Goal: Information Seeking & Learning: Learn about a topic

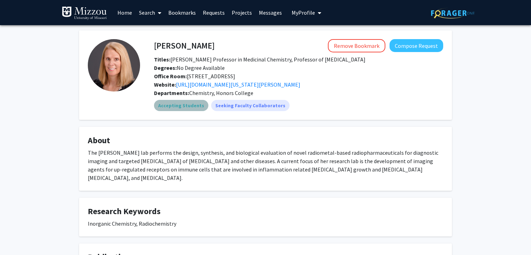
click at [184, 104] on mat-chip "Accepting Students" at bounding box center [181, 105] width 54 height 11
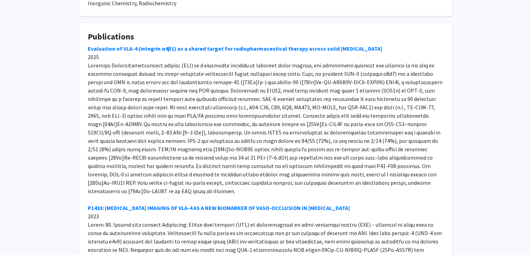
scroll to position [220, 0]
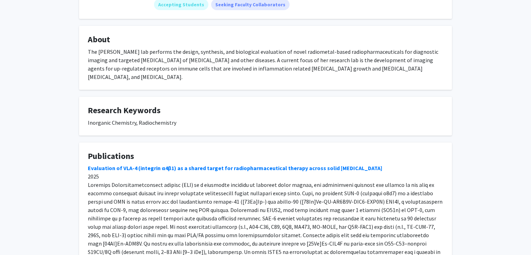
scroll to position [0, 0]
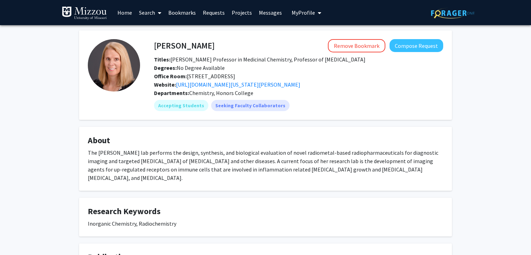
click at [119, 52] on img at bounding box center [114, 65] width 52 height 52
click at [148, 10] on link "Search" at bounding box center [150, 12] width 29 height 24
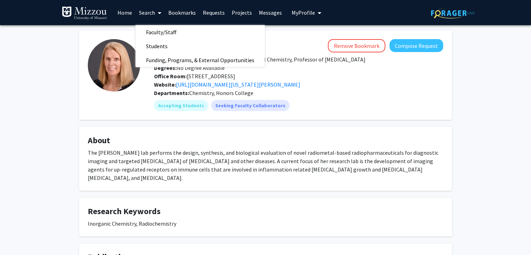
click at [134, 105] on fg-profile-picture at bounding box center [114, 75] width 52 height 72
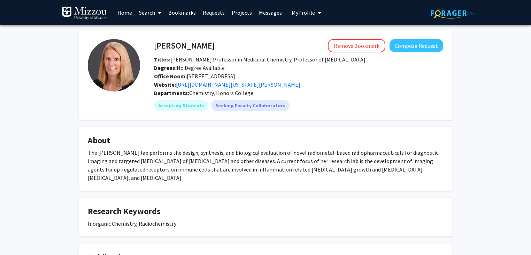
click at [144, 14] on link "Search" at bounding box center [150, 12] width 29 height 24
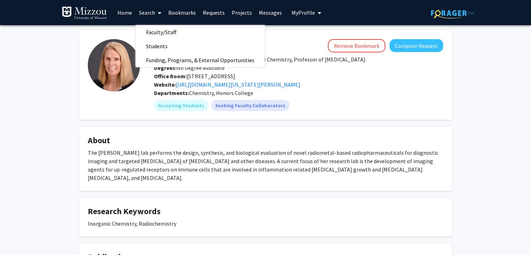
click at [151, 30] on span "Faculty/Staff" at bounding box center [161, 32] width 51 height 14
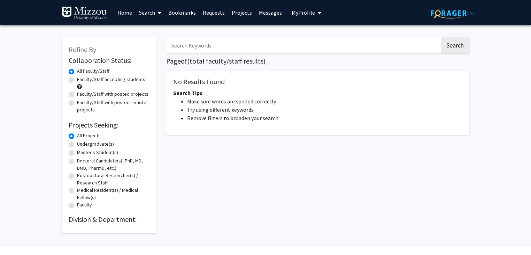
click at [201, 45] on input "Search Keywords" at bounding box center [303, 45] width 274 height 16
click at [441, 37] on button "Search" at bounding box center [455, 45] width 29 height 16
click at [196, 44] on input "Carolyn" at bounding box center [303, 45] width 274 height 16
click at [441, 37] on button "Search" at bounding box center [455, 45] width 29 height 16
drag, startPoint x: 196, startPoint y: 44, endPoint x: 169, endPoint y: 43, distance: 27.2
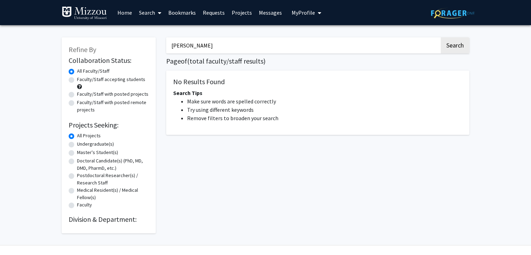
click at [169, 43] on input "Carolyn" at bounding box center [303, 45] width 274 height 16
click at [441, 37] on button "Search" at bounding box center [455, 45] width 29 height 16
type input "C"
click at [148, 16] on link "Search" at bounding box center [150, 12] width 29 height 24
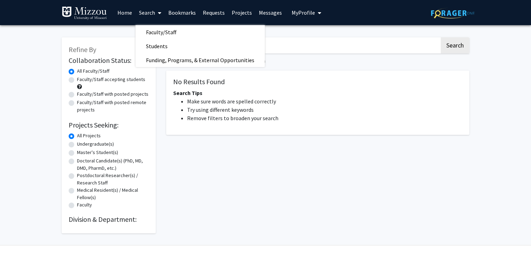
click at [150, 32] on span "Faculty/Staff" at bounding box center [161, 32] width 51 height 14
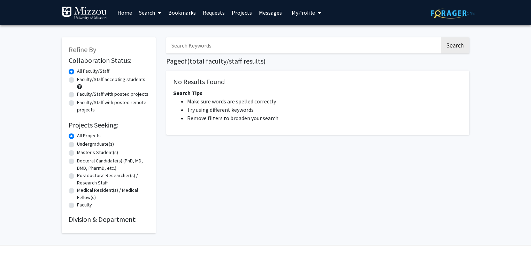
click at [181, 45] on input "Search Keywords" at bounding box center [303, 45] width 274 height 16
click at [441, 37] on button "Search" at bounding box center [455, 45] width 29 height 16
click at [199, 45] on input "Carolyn Andreson" at bounding box center [303, 45] width 274 height 16
click at [208, 46] on input "Carolyn Andereson" at bounding box center [303, 45] width 274 height 16
type input "Carolyn Anderson"
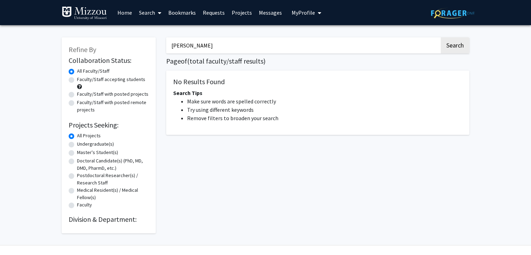
click at [441, 37] on button "Search" at bounding box center [455, 45] width 29 height 16
click at [458, 46] on button "Search" at bounding box center [455, 45] width 29 height 16
drag, startPoint x: 227, startPoint y: 49, endPoint x: 164, endPoint y: 39, distance: 64.3
click at [164, 39] on div "Carolyn Anderson Search Page of ( total faculty/staff results) No Results Found…" at bounding box center [318, 131] width 314 height 203
type input "Bio"
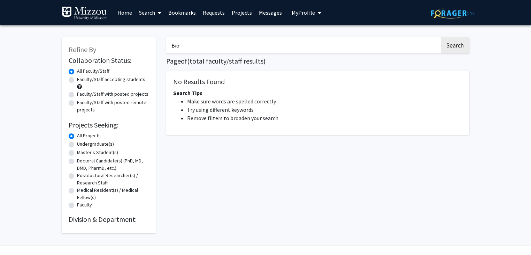
click at [441, 37] on button "Search" at bounding box center [455, 45] width 29 height 16
click at [163, 16] on link "Search" at bounding box center [150, 12] width 29 height 24
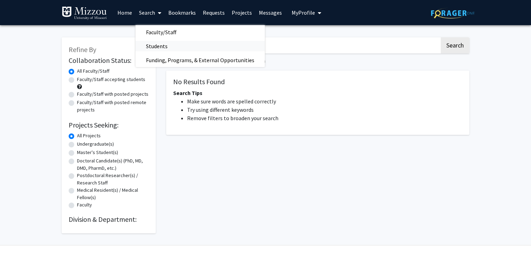
click at [154, 48] on span "Students" at bounding box center [157, 46] width 43 height 14
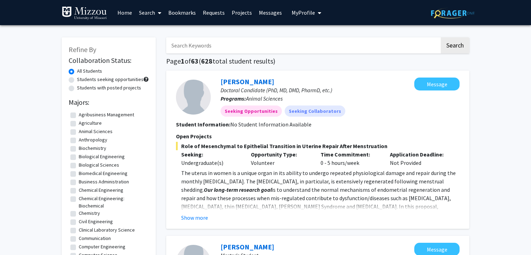
click at [207, 218] on button "Show more" at bounding box center [194, 217] width 27 height 8
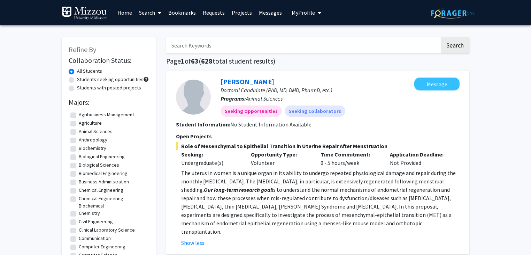
click at [88, 9] on img at bounding box center [84, 13] width 45 height 14
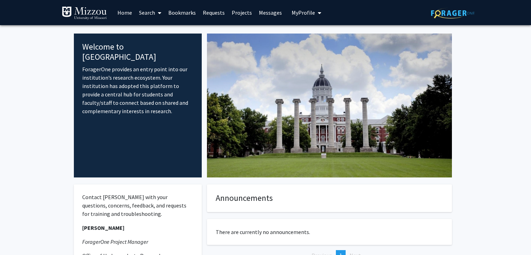
click at [309, 11] on span "My Profile" at bounding box center [303, 12] width 23 height 7
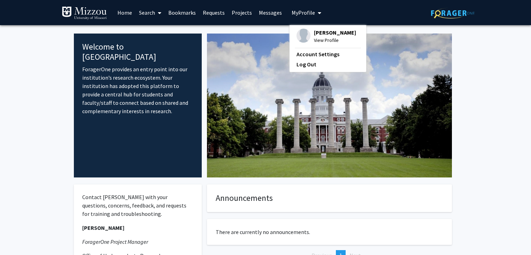
click at [314, 36] on span "View Profile" at bounding box center [335, 40] width 42 height 8
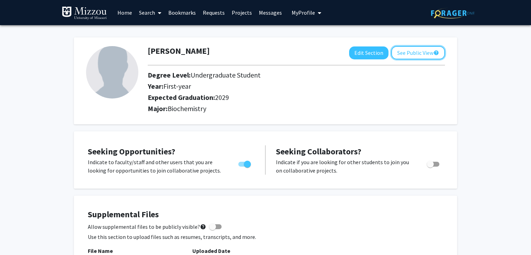
click at [422, 51] on button "See Public View help" at bounding box center [419, 52] width 54 height 13
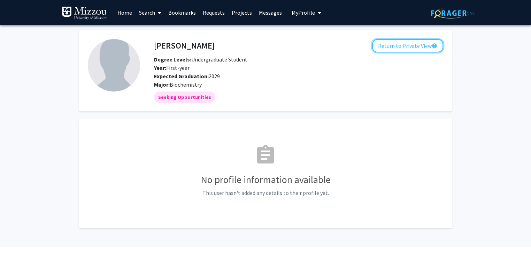
click at [418, 47] on button "Return to Private View help" at bounding box center [407, 45] width 71 height 13
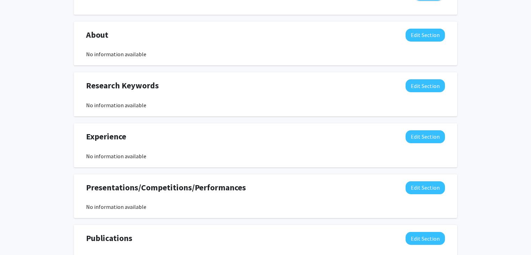
scroll to position [289, 0]
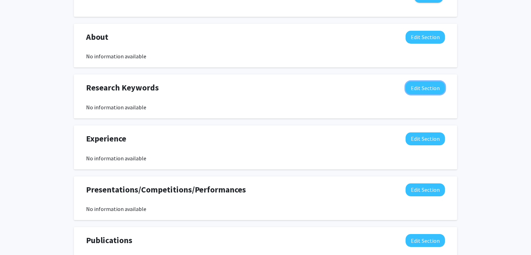
click at [417, 90] on button "Edit Section" at bounding box center [425, 87] width 39 height 13
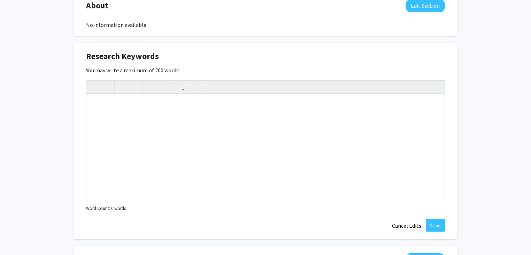
scroll to position [323, 0]
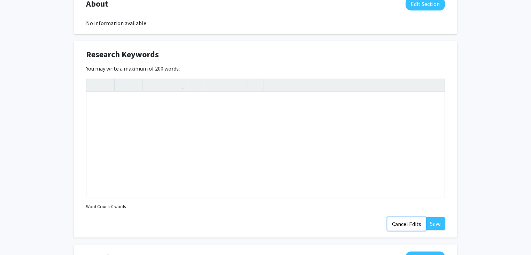
click at [410, 226] on button "Cancel Edits" at bounding box center [407, 223] width 38 height 13
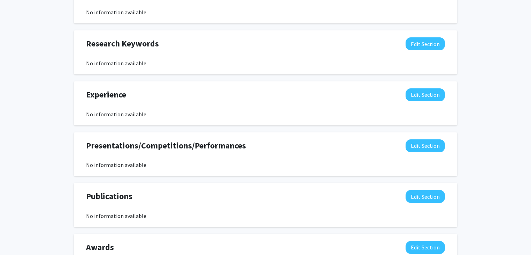
scroll to position [399, 0]
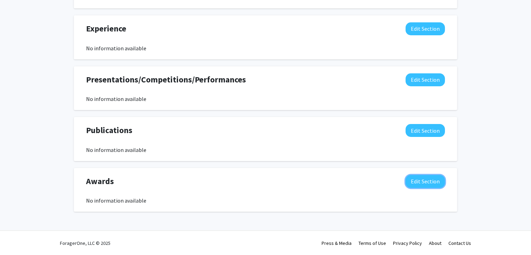
click at [428, 182] on button "Edit Section" at bounding box center [425, 181] width 39 height 13
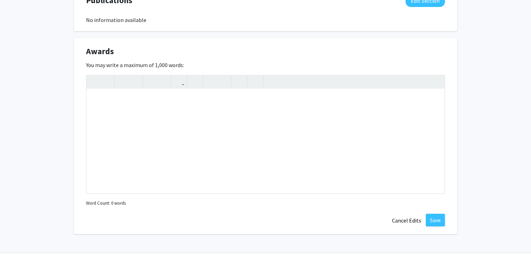
scroll to position [551, 0]
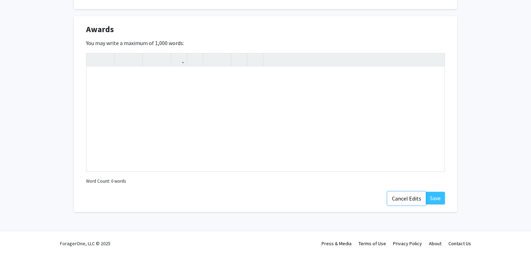
click at [420, 197] on button "Cancel Edits" at bounding box center [407, 197] width 38 height 13
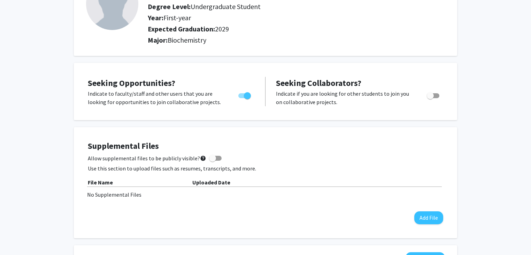
scroll to position [0, 0]
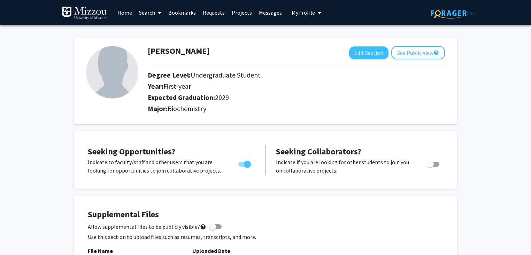
click at [112, 80] on img at bounding box center [112, 72] width 52 height 52
click at [375, 58] on button "Edit Section" at bounding box center [368, 52] width 39 height 13
select select "first-year"
select select "2029"
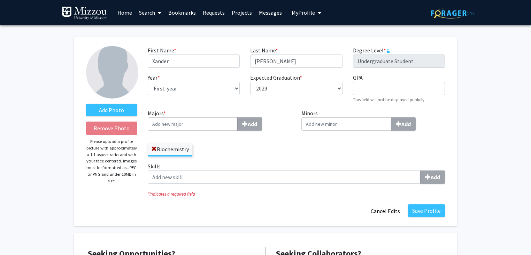
click at [310, 118] on input "Minors Add" at bounding box center [347, 123] width 90 height 13
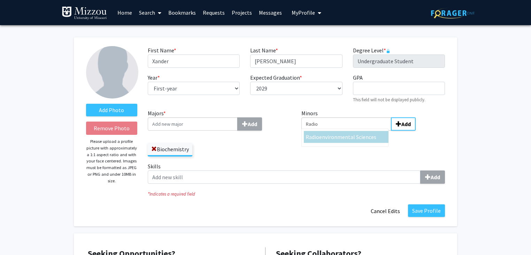
type input "Radio"
click at [314, 133] on span "Radio" at bounding box center [313, 136] width 14 height 7
click at [314, 130] on input "Radio" at bounding box center [347, 123] width 90 height 13
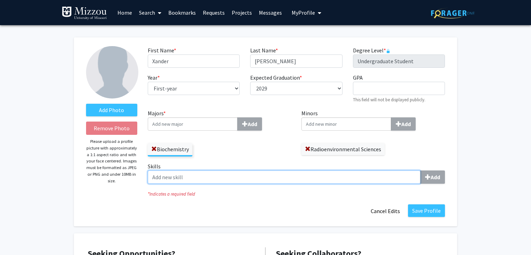
click at [262, 178] on input "Skills Add" at bounding box center [284, 176] width 273 height 13
type input "a"
type input "A"
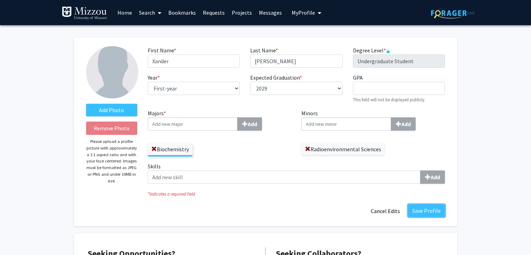
click at [425, 210] on button "Save Profile" at bounding box center [426, 210] width 37 height 13
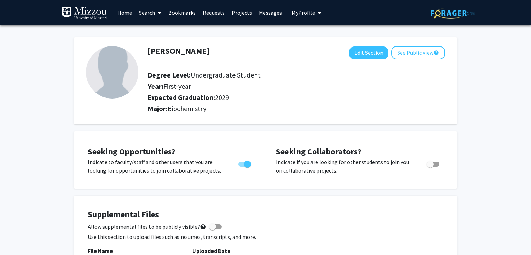
click at [144, 10] on link "Search" at bounding box center [150, 12] width 29 height 24
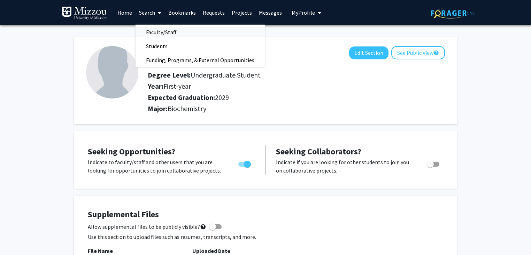
click at [155, 37] on span "Faculty/Staff" at bounding box center [161, 32] width 51 height 14
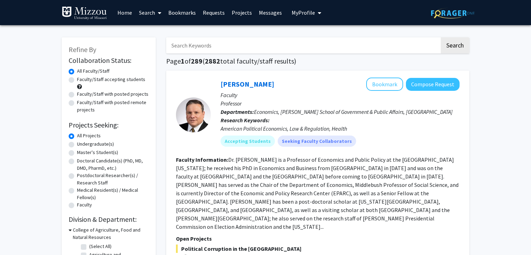
click at [209, 52] on input "Search Keywords" at bounding box center [303, 45] width 274 height 16
type input "Carolyn"
click at [441, 37] on button "Search" at bounding box center [455, 45] width 29 height 16
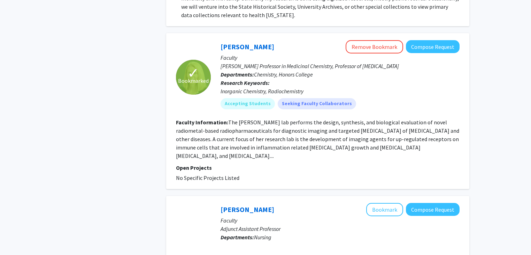
scroll to position [420, 0]
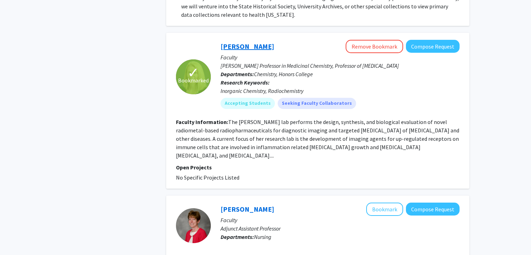
click at [240, 44] on link "Carolyn Anderson" at bounding box center [248, 46] width 54 height 9
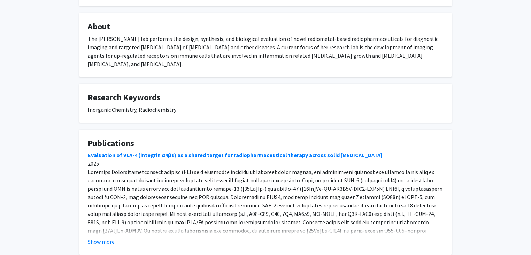
scroll to position [149, 0]
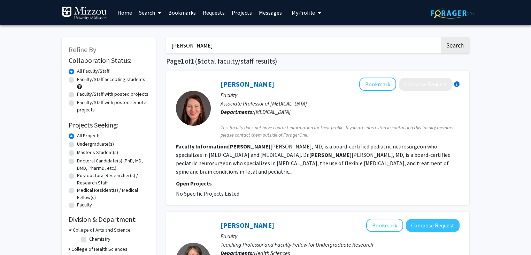
click at [169, 59] on h1 "Page 1 of 1 ( 5 total faculty/staff results)" at bounding box center [317, 61] width 303 height 8
drag, startPoint x: 190, startPoint y: 49, endPoint x: 163, endPoint y: 47, distance: 27.3
click at [441, 37] on button "Search" at bounding box center [455, 45] width 29 height 16
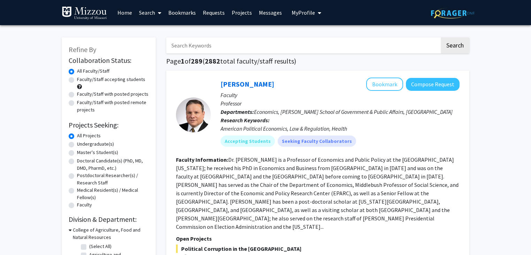
click at [77, 144] on label "Undergraduate(s)" at bounding box center [95, 143] width 37 height 7
click at [77, 144] on input "Undergraduate(s)" at bounding box center [79, 142] width 5 height 5
radio input "true"
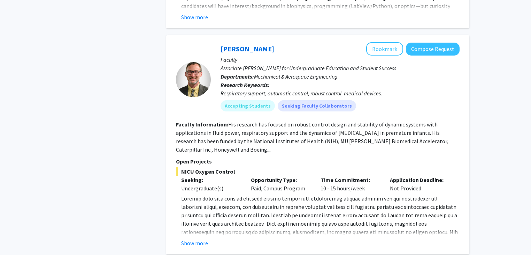
scroll to position [2604, 0]
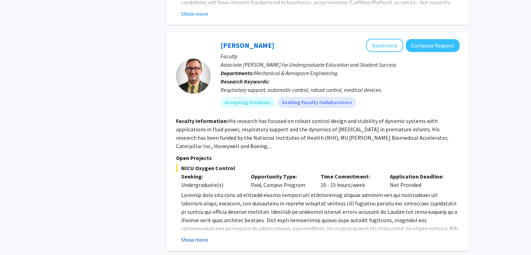
click at [194, 235] on button "Show more" at bounding box center [194, 239] width 27 height 8
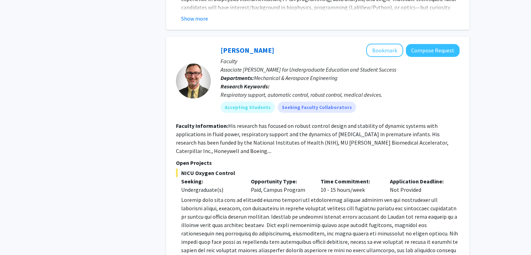
scroll to position [2598, 0]
click at [401, 44] on button "Bookmark" at bounding box center [385, 50] width 37 height 13
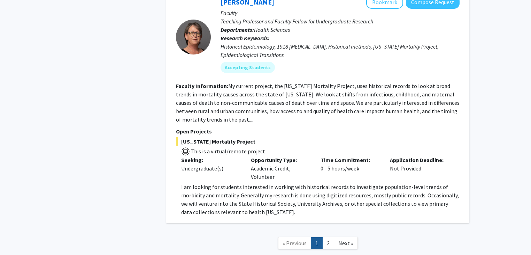
scroll to position [3191, 0]
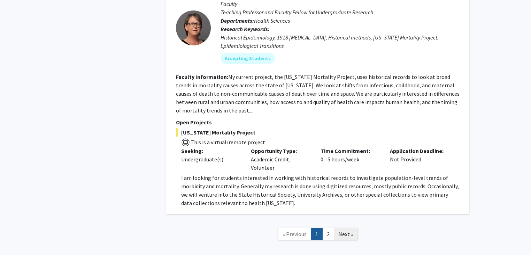
click at [346, 230] on span "Next »" at bounding box center [346, 233] width 15 height 7
